Goal: Information Seeking & Learning: Find specific page/section

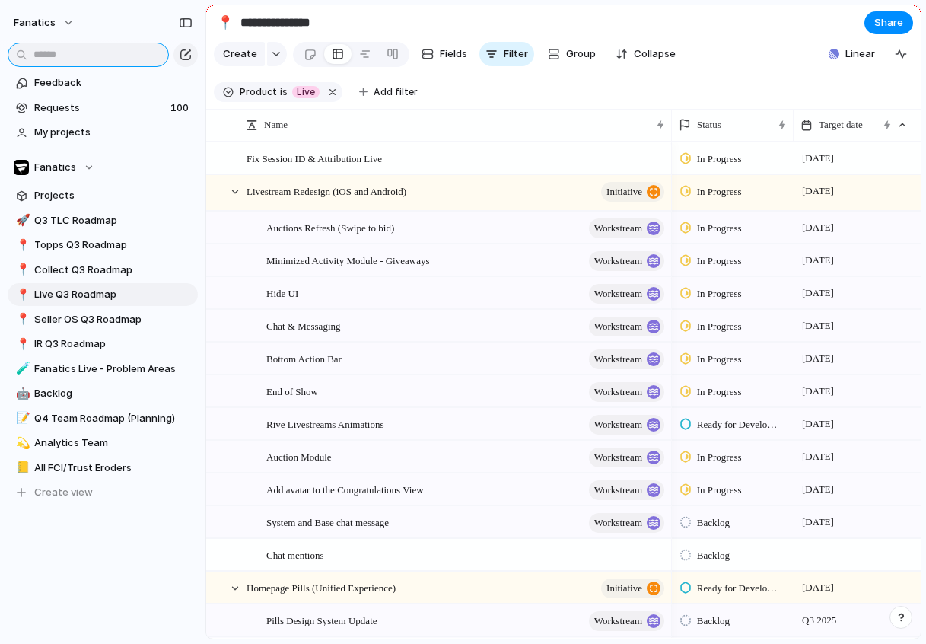
click at [56, 58] on input "text" at bounding box center [88, 55] width 161 height 24
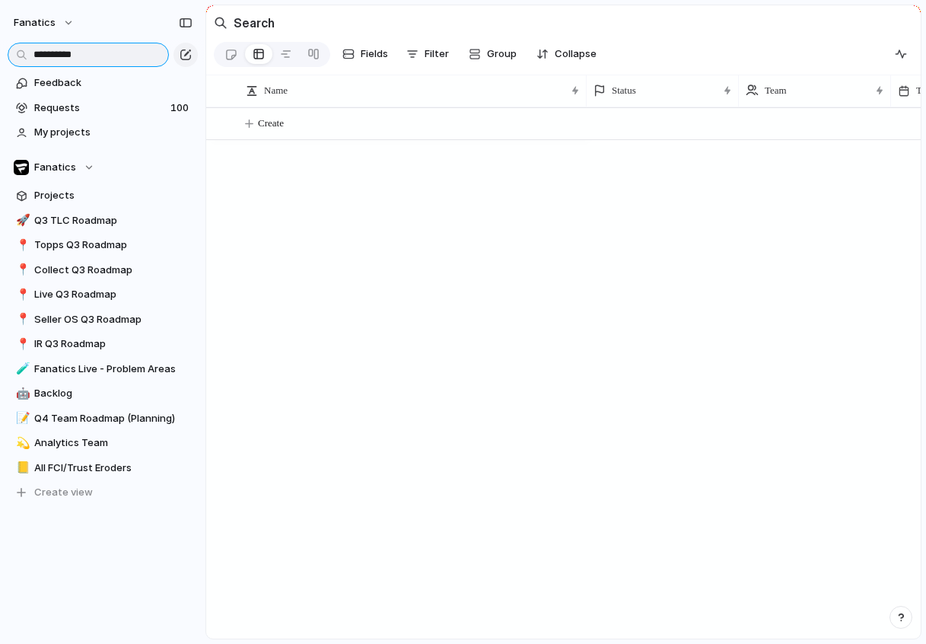
type input "*********"
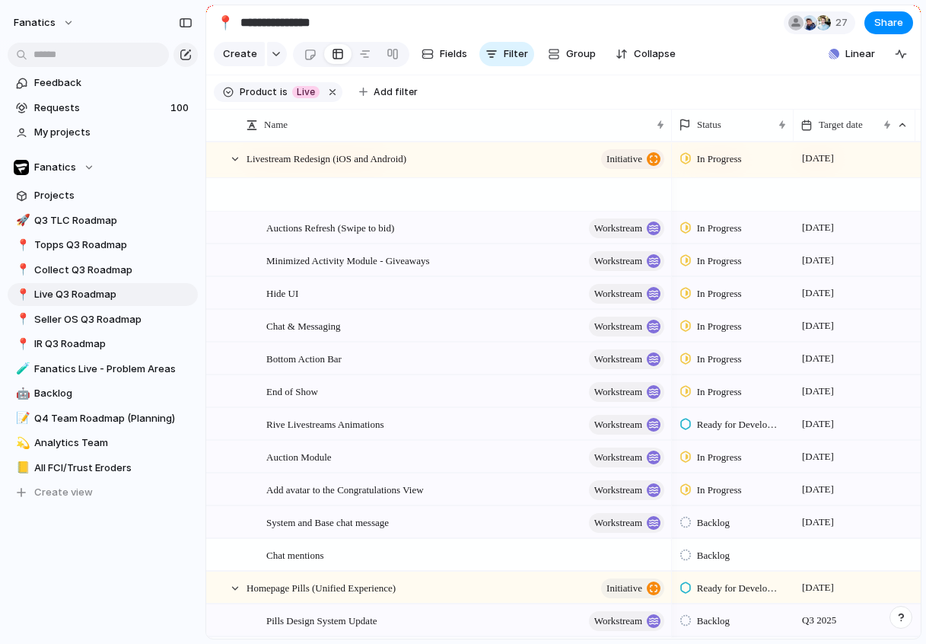
scroll to position [161, 0]
